Goal: Entertainment & Leisure: Browse casually

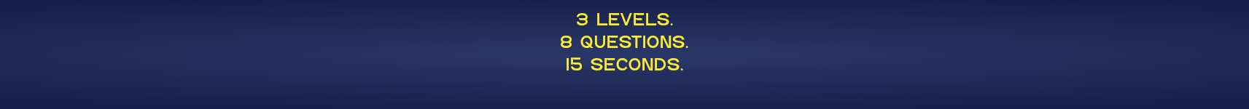
click at [410, 43] on p "3 levels. 8 questions. 15 seconds." at bounding box center [625, 44] width 712 height 69
click at [467, 48] on p "3 levels. 8 questions. 15 seconds." at bounding box center [625, 44] width 712 height 69
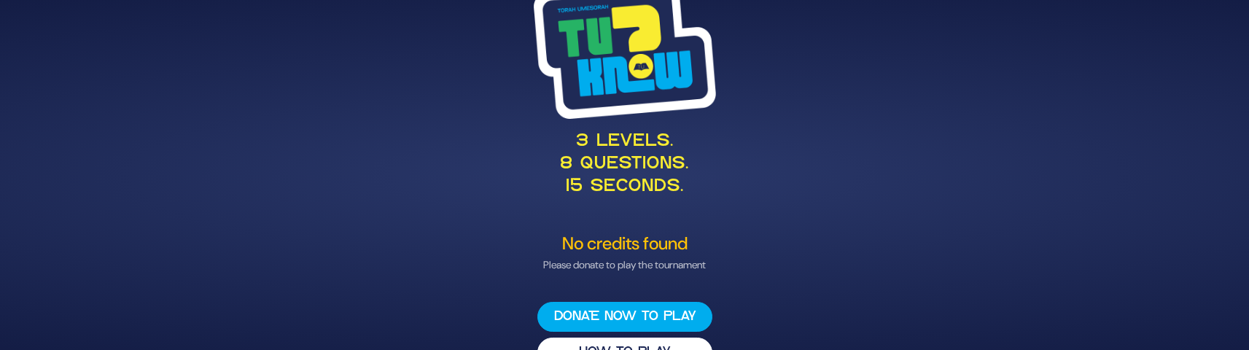
click at [201, 109] on div "3 levels. 8 questions. 15 seconds. No credits found Please donate to play the t…" at bounding box center [624, 175] width 1249 height 350
